Goal: Task Accomplishment & Management: Complete application form

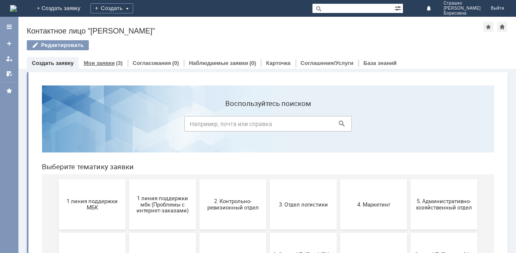
click at [111, 62] on link "Мои заявки" at bounding box center [99, 63] width 31 height 6
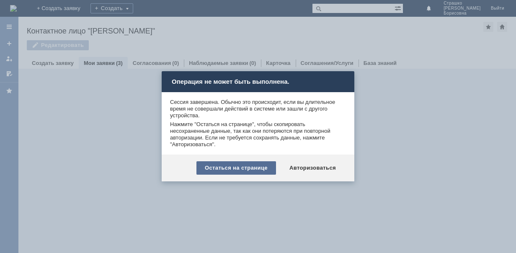
click at [228, 167] on div "Остаться на странице" at bounding box center [237, 167] width 80 height 13
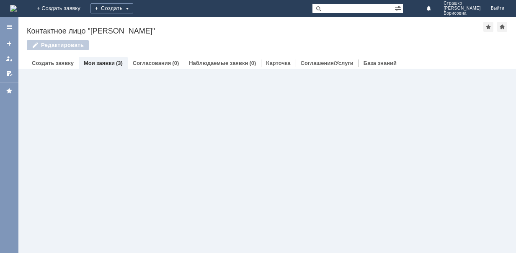
click at [103, 64] on link "Мои заявки" at bounding box center [99, 63] width 31 height 6
click at [65, 64] on link "Создать заявку" at bounding box center [53, 63] width 42 height 6
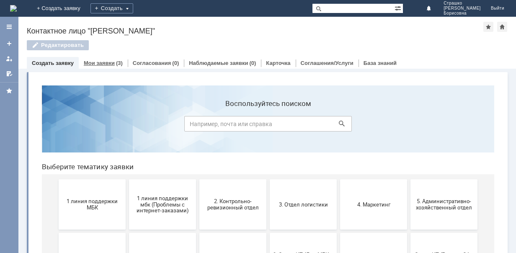
click at [102, 62] on link "Мои заявки" at bounding box center [99, 63] width 31 height 6
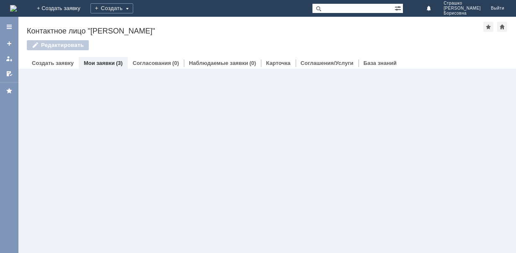
click at [102, 62] on link "Мои заявки" at bounding box center [99, 63] width 31 height 6
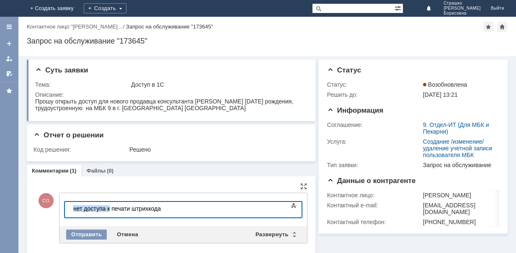
drag, startPoint x: 73, startPoint y: 209, endPoint x: 109, endPoint y: 208, distance: 36.9
click at [109, 208] on body "нет доступа к печати штрихкода" at bounding box center [133, 209] width 126 height 14
click at [159, 210] on div "при печати штрихкода" at bounding box center [132, 208] width 119 height 7
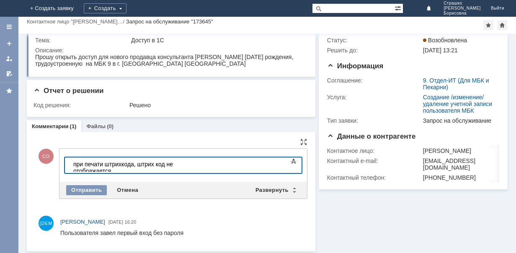
scroll to position [22, 0]
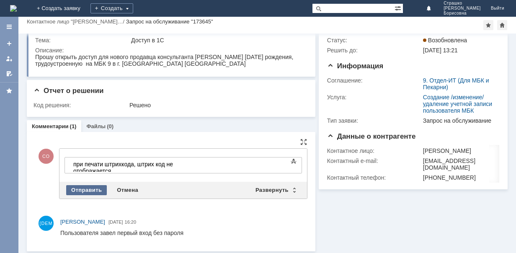
click at [96, 189] on div "Отправить" at bounding box center [86, 190] width 41 height 10
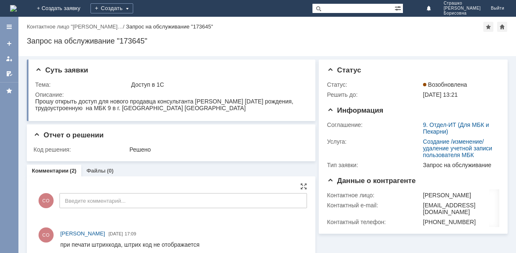
scroll to position [0, 0]
